Goal: Information Seeking & Learning: Find specific page/section

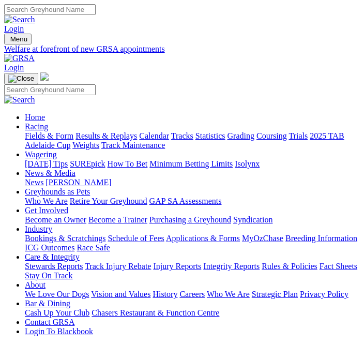
scroll to position [427, 0]
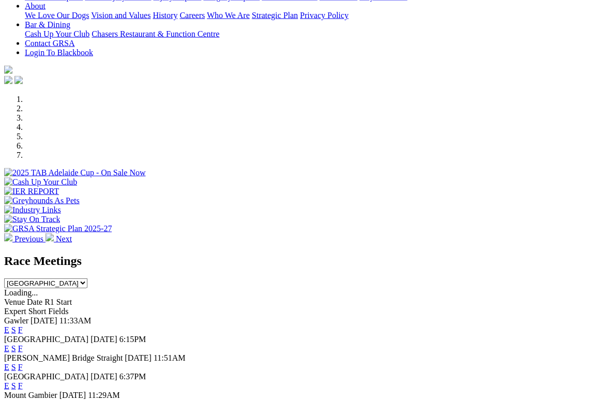
scroll to position [233, 0]
click at [23, 325] on link "F" at bounding box center [20, 329] width 5 height 9
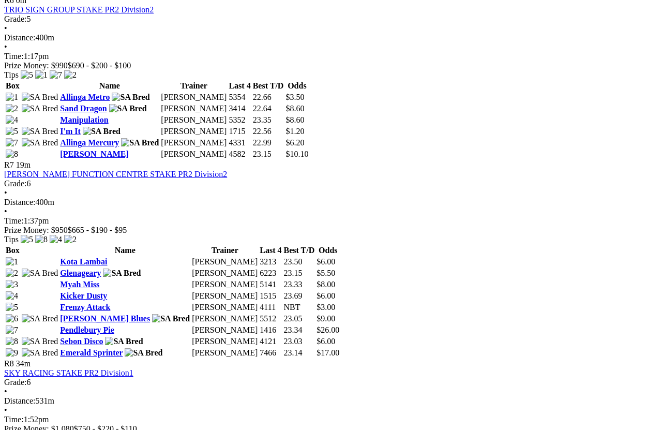
scroll to position [1300, 0]
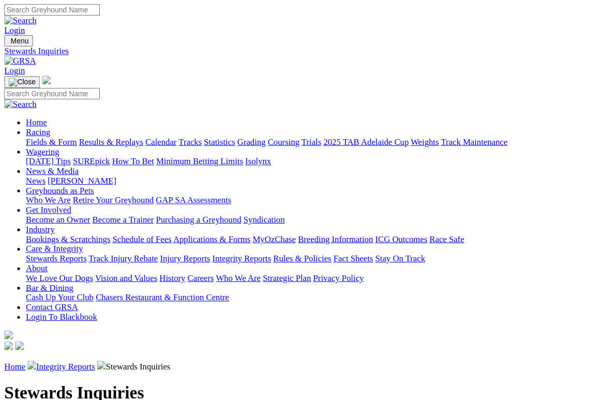
scroll to position [3, 0]
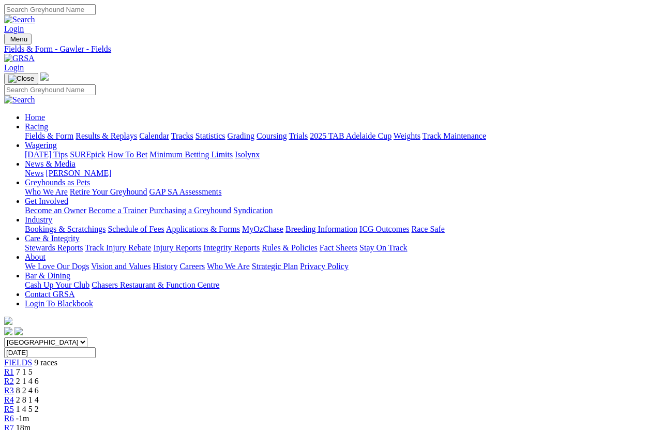
scroll to position [1402, 0]
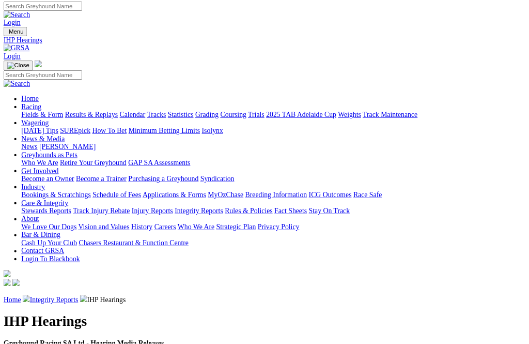
scroll to position [218, 0]
